Goal: Task Accomplishment & Management: Manage account settings

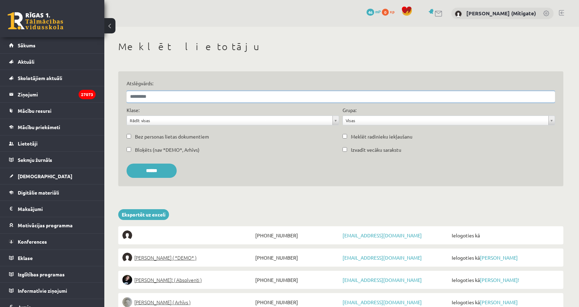
click at [209, 102] on div "Atslēgvārds:" at bounding box center [341, 93] width 432 height 27
paste input "**********"
type input "**********"
click at [127, 163] on input "******" at bounding box center [152, 170] width 50 height 14
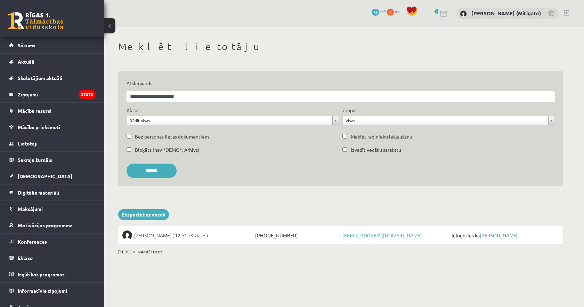
click at [494, 235] on link "[PERSON_NAME]" at bounding box center [499, 235] width 38 height 6
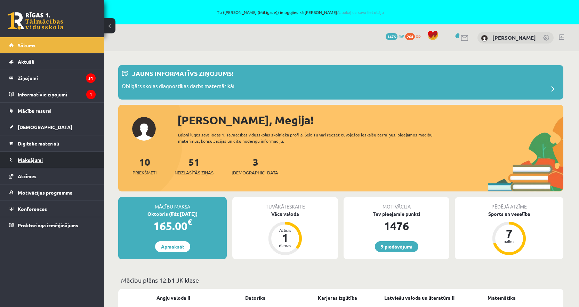
click at [28, 158] on legend "Maksājumi 0" at bounding box center [57, 160] width 78 height 16
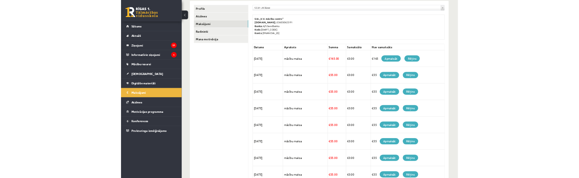
scroll to position [112, 0]
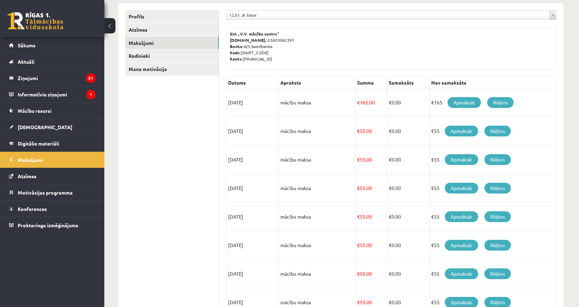
click at [341, 131] on td "mācību maksa" at bounding box center [316, 131] width 77 height 29
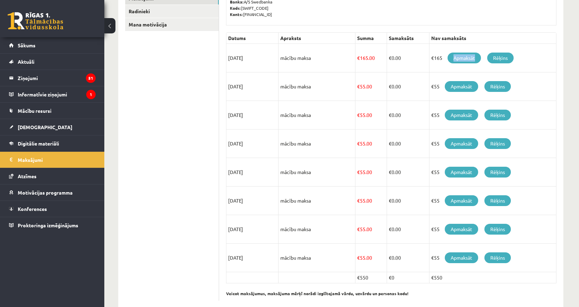
scroll to position [171, 0]
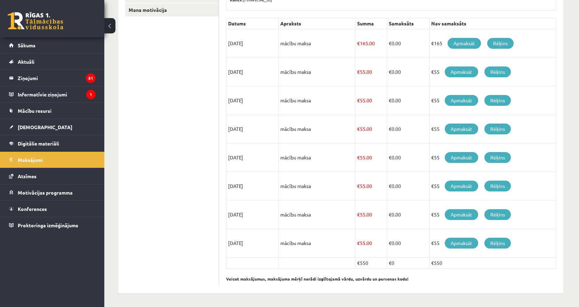
click at [556, 97] on td "€55 Apmaksāt Rēķins" at bounding box center [492, 100] width 127 height 29
click at [467, 43] on link "Apmaksāt" at bounding box center [463, 43] width 33 height 11
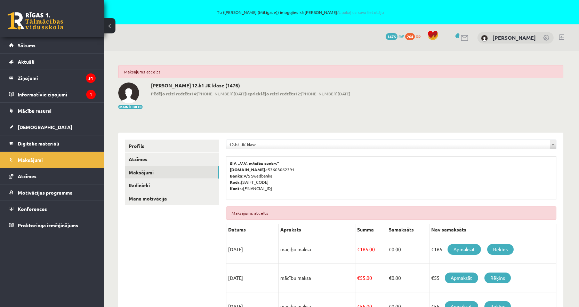
click at [358, 14] on div "Tu (Vitālijs Viļums (Mitigate)) ielogojies kā Megija Āboltiņa Atpakaļ uz savu l…" at bounding box center [289, 12] width 579 height 24
click at [361, 11] on link "Atpakaļ uz savu lietotāju" at bounding box center [360, 12] width 47 height 6
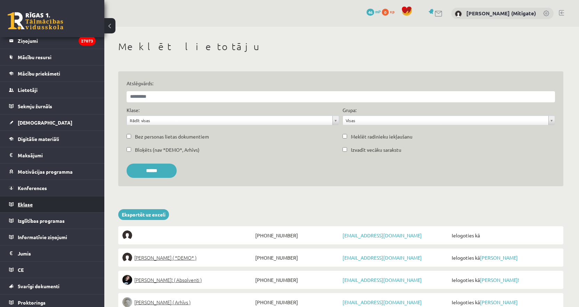
scroll to position [57, 0]
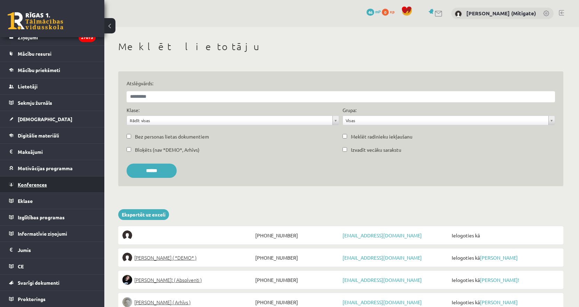
click at [35, 187] on link "Konferences" at bounding box center [52, 184] width 87 height 16
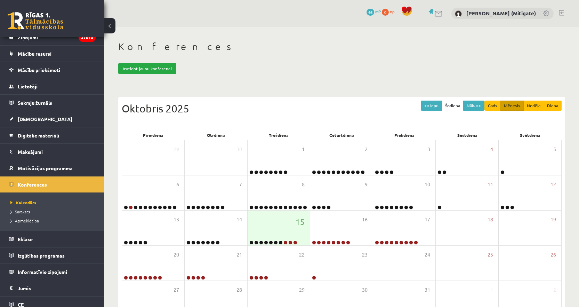
scroll to position [45, 0]
